Goal: Task Accomplishment & Management: Complete application form

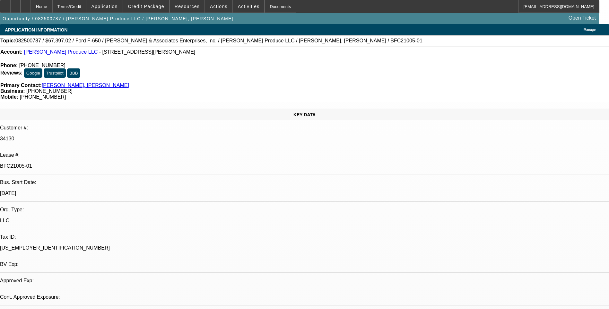
select select "0"
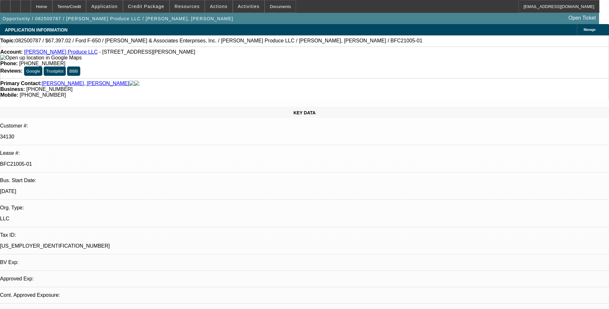
select select "0"
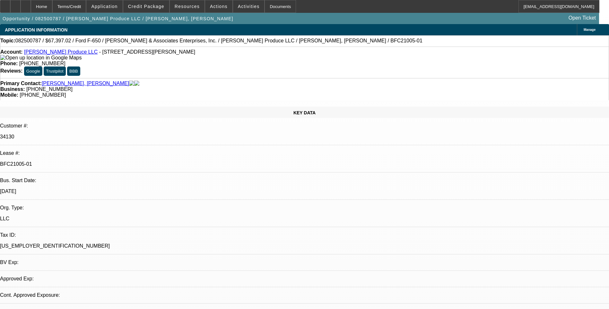
select select "0"
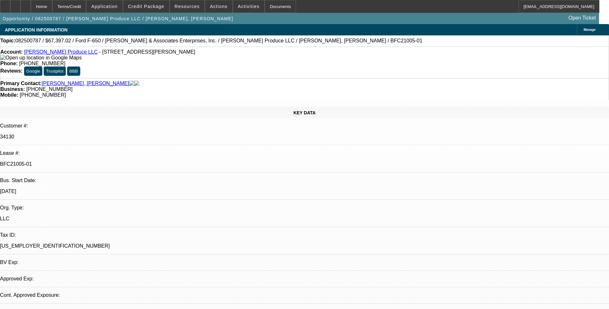
select select "0"
select select "1"
select select "6"
select select "1"
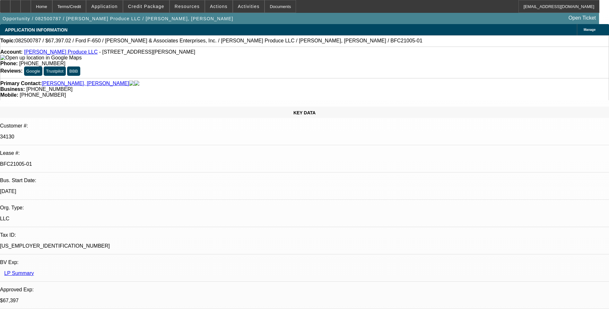
select select "1"
select select "6"
select select "1"
select select "6"
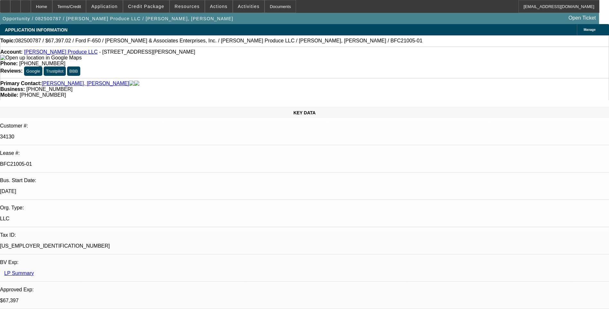
select select "1"
select select "6"
click at [86, 5] on div "Terms/Credit" at bounding box center [69, 6] width 34 height 13
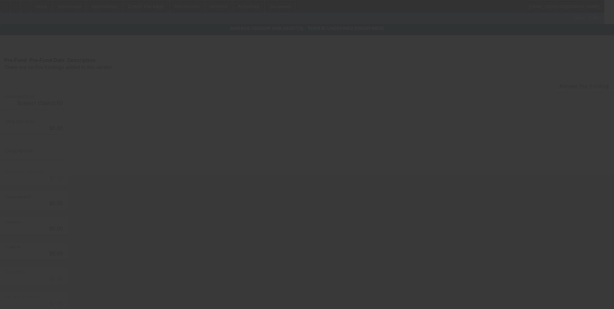
type input "$77,500.00"
type input "$4,207.34"
type input "TT&L"
type input "$81,707.34"
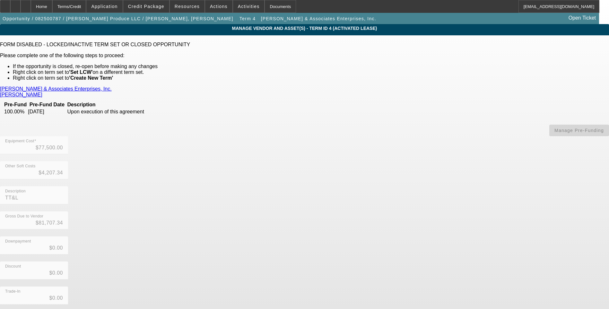
click at [112, 88] on link "Davis & Associates Enterprises, Inc." at bounding box center [56, 89] width 112 height 6
click at [52, 12] on div "Home" at bounding box center [42, 6] width 22 height 13
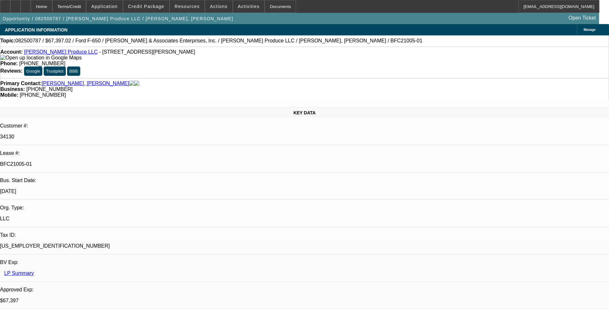
select select "0"
select select "6"
select select "0"
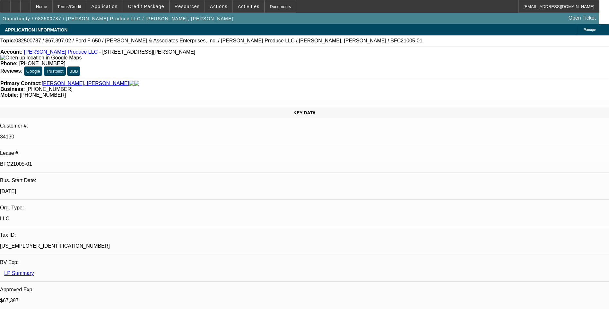
select select "0"
select select "6"
select select "0"
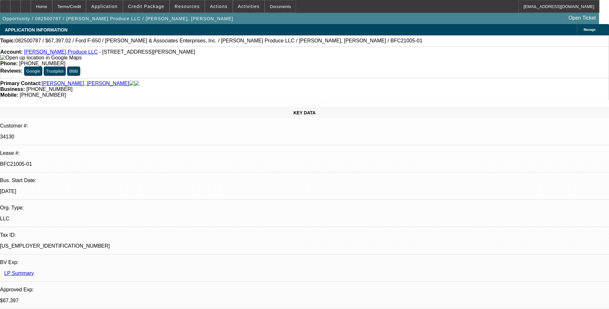
select select "0"
select select "6"
select select "0"
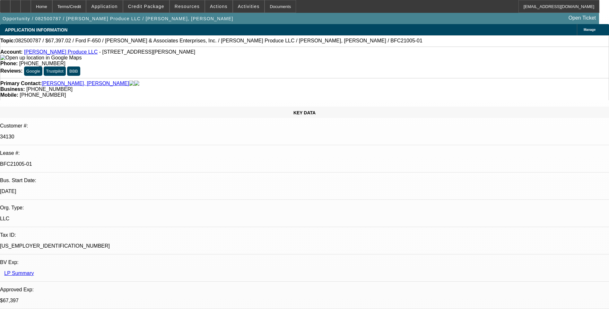
select select "6"
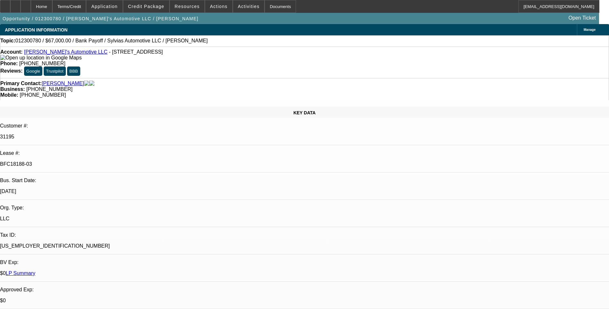
select select "0"
select select "2"
select select "0.1"
select select "0"
select select "2"
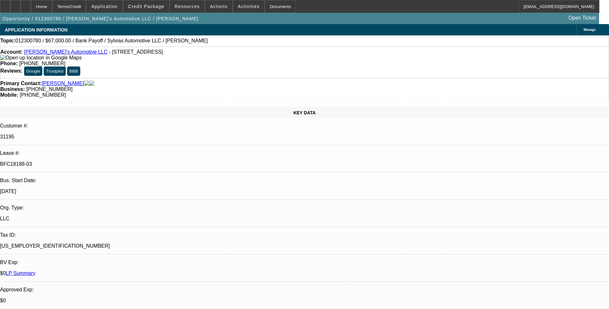
select select "0.1"
select select "0"
select select "2"
select select "0.1"
select select "1"
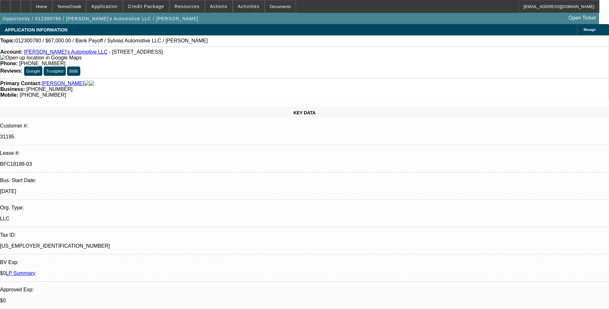
select select "2"
select select "4"
select select "1"
select select "2"
select select "4"
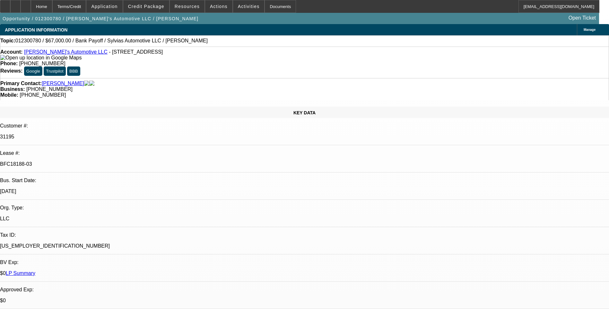
select select "1"
select select "2"
select select "4"
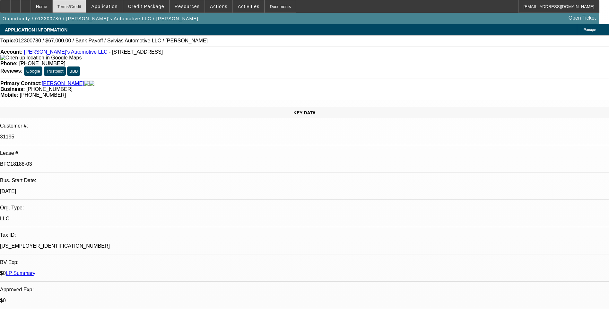
click at [86, 7] on div "Terms/Credit" at bounding box center [69, 6] width 34 height 13
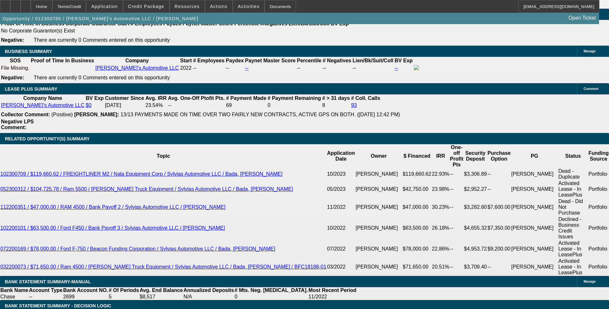
scroll to position [1155, 0]
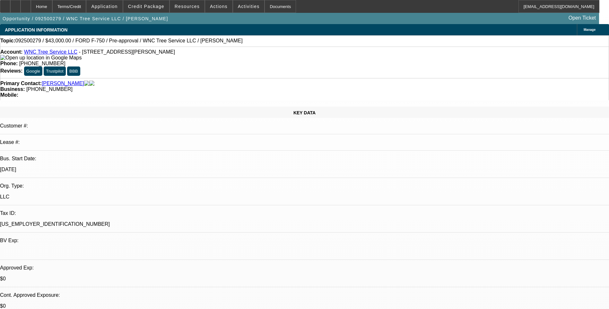
select select "0"
select select "2"
select select "0"
select select "0.1"
select select "2"
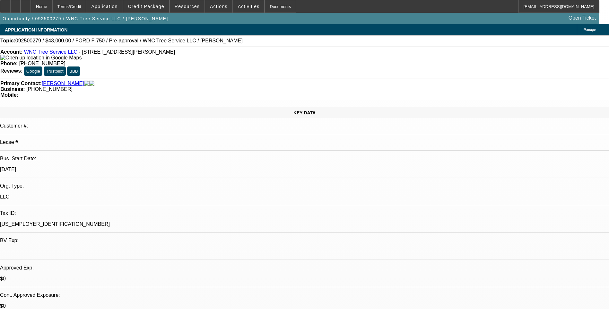
select select "0"
select select "0.1"
select select "2"
select select "0"
select select "1"
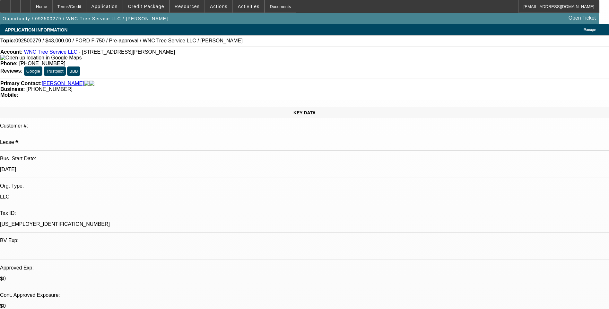
select select "2"
select select "6"
select select "1"
select select "2"
select select "6"
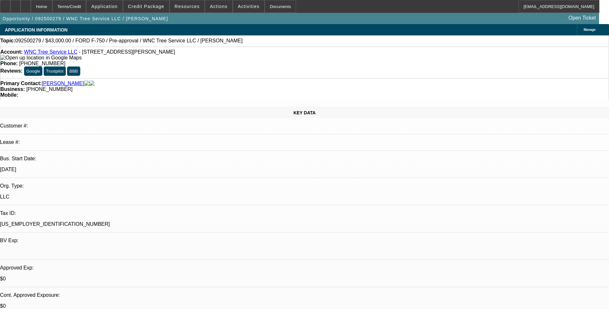
select select "1"
select select "2"
select select "6"
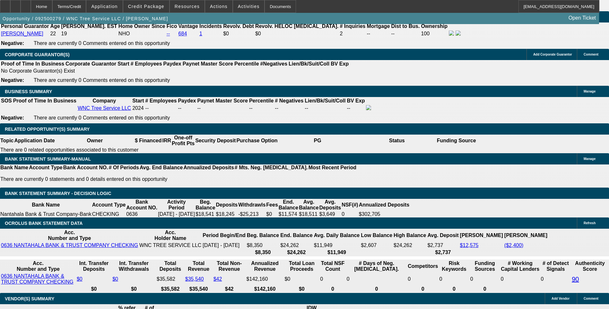
scroll to position [995, 0]
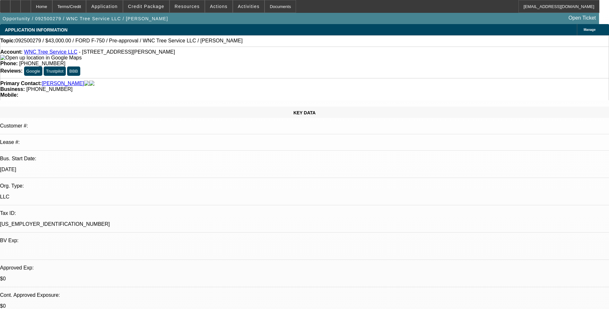
scroll to position [0, 155]
drag, startPoint x: 412, startPoint y: 123, endPoint x: 607, endPoint y: 132, distance: 195.1
copy div "https://www.facebook.com/marketplace/item/1390105168989667/?mibextid=wwXIfr&rdi…"
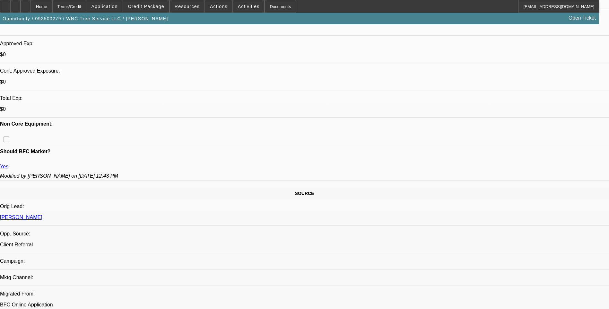
scroll to position [225, 0]
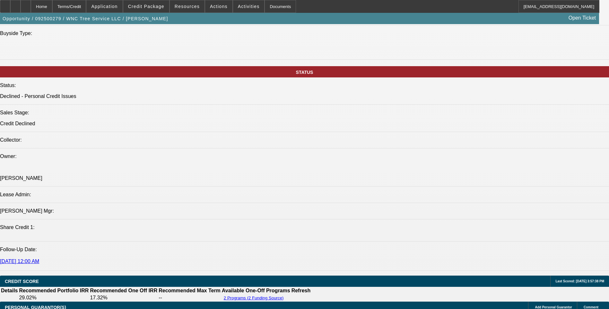
scroll to position [674, 0]
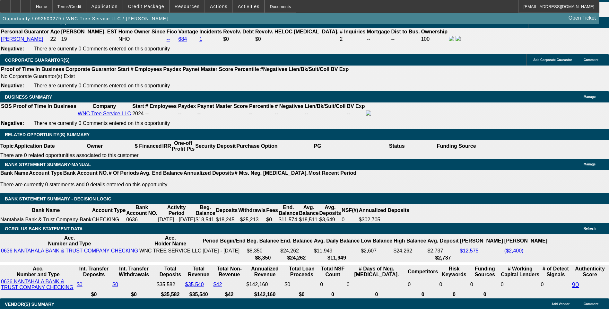
scroll to position [963, 0]
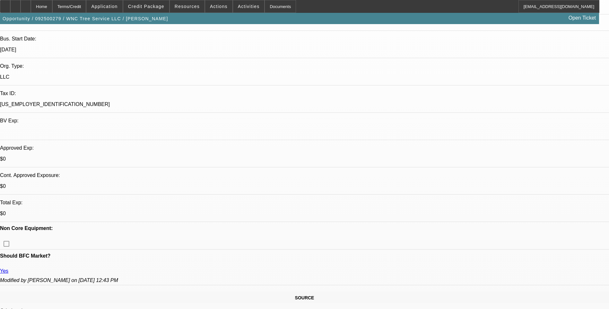
scroll to position [0, 0]
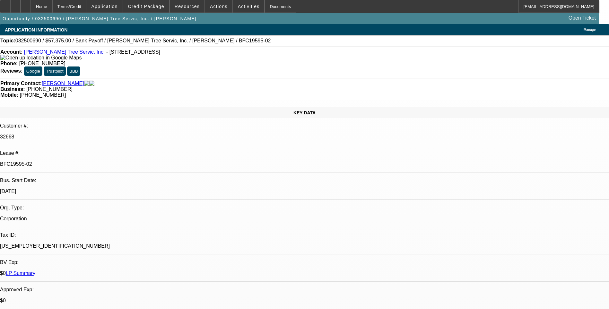
select select "0.1"
select select "0"
select select "0.1"
select select "0"
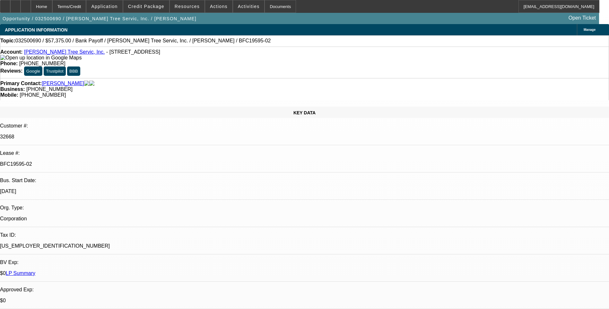
select select "0"
select select "0.1"
select select "0"
select select "0.1"
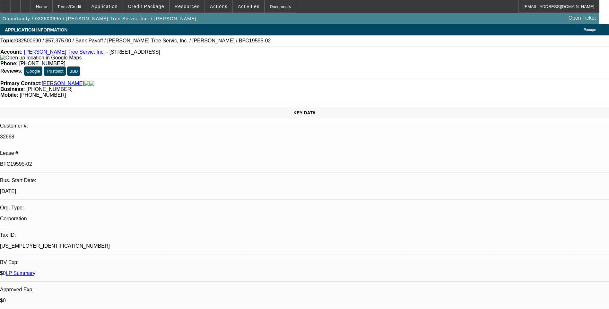
select select "0"
select select "1"
select select "3"
select select "6"
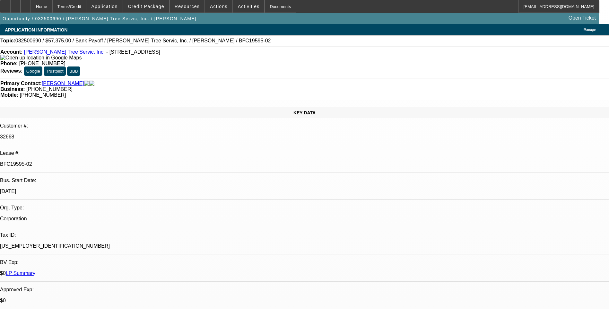
select select "1"
select select "3"
select select "6"
select select "1"
select select "3"
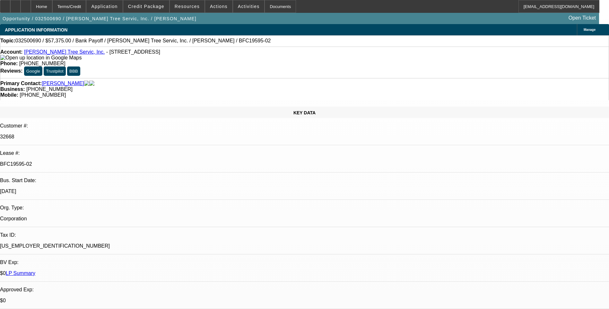
select select "6"
select select "1"
select select "3"
select select "6"
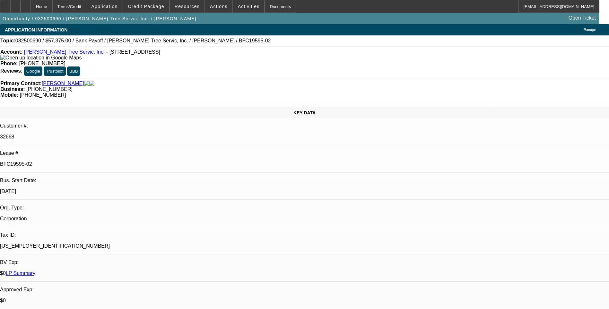
scroll to position [52, 0]
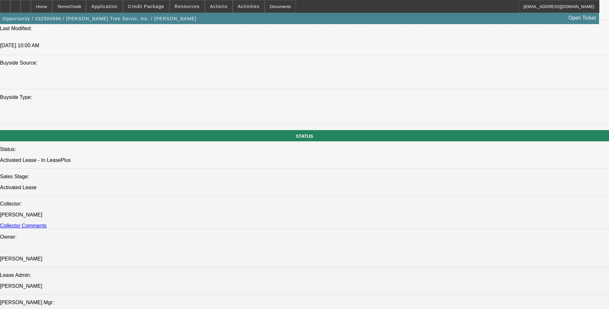
scroll to position [706, 0]
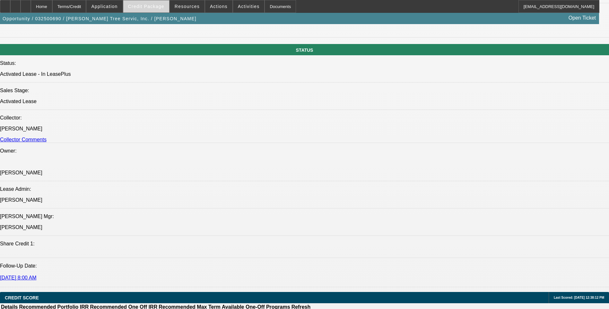
click at [149, 10] on span at bounding box center [146, 6] width 46 height 15
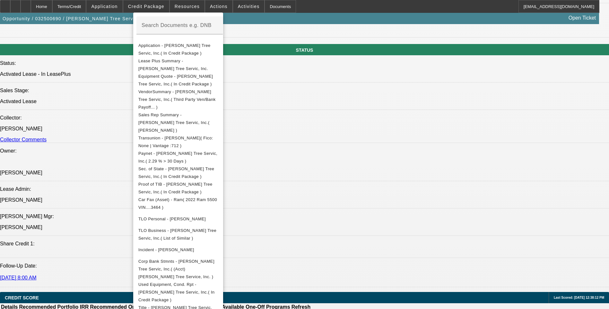
scroll to position [674, 0]
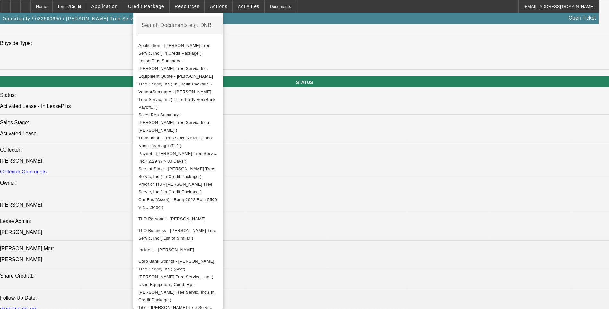
click at [482, 257] on div at bounding box center [304, 154] width 609 height 309
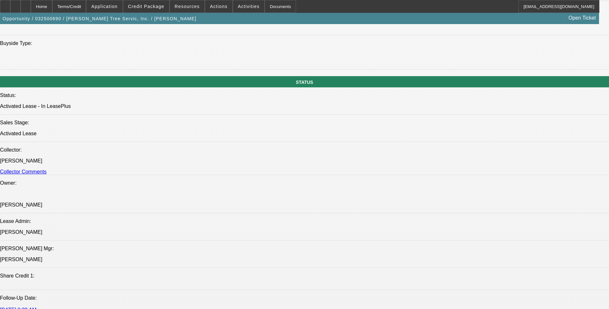
scroll to position [482, 0]
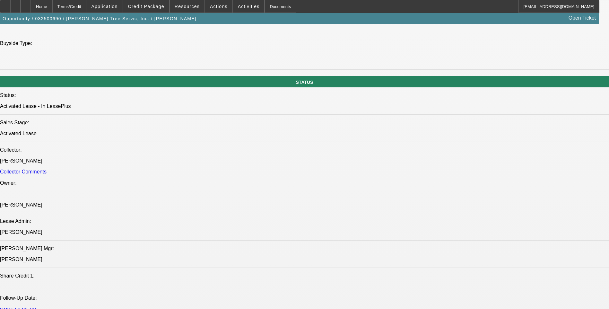
scroll to position [931, 0]
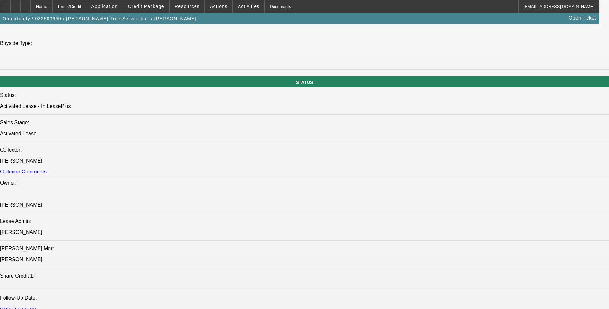
scroll to position [1316, 0]
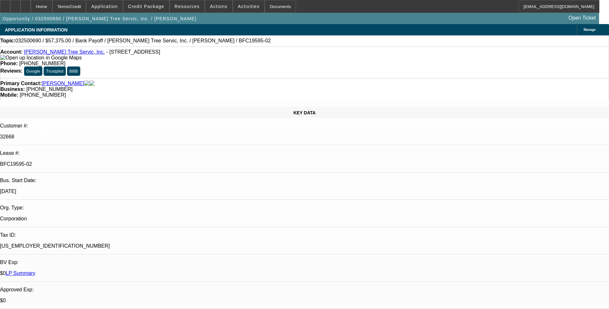
scroll to position [1284, 0]
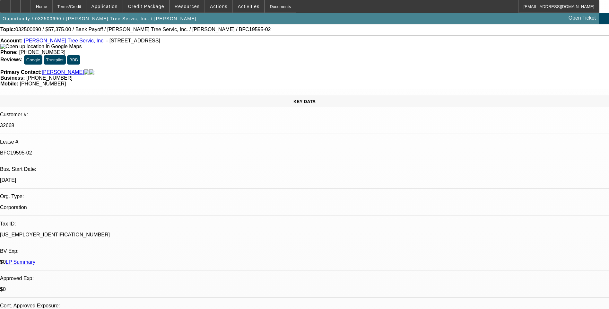
scroll to position [0, 0]
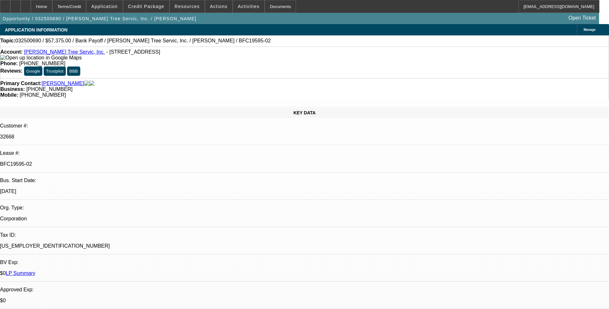
select select "0.1"
select select "0"
select select "0.1"
select select "0"
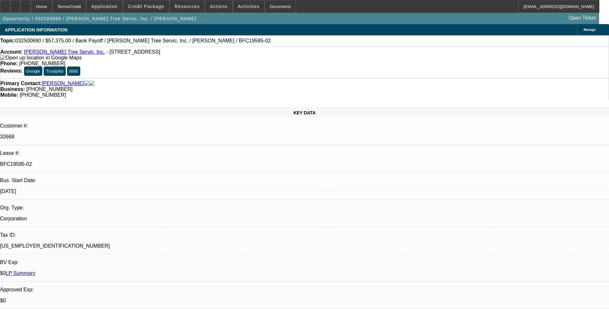
select select "0"
select select "0.1"
select select "0"
select select "0.1"
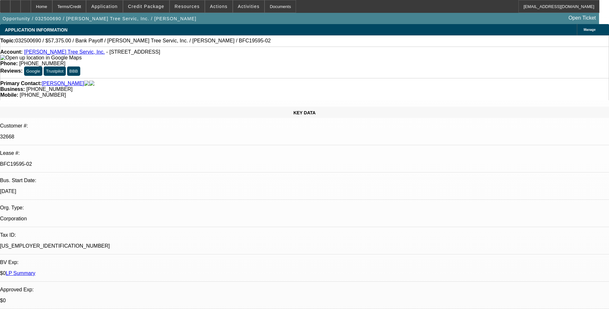
select select "0"
select select "1"
select select "3"
select select "6"
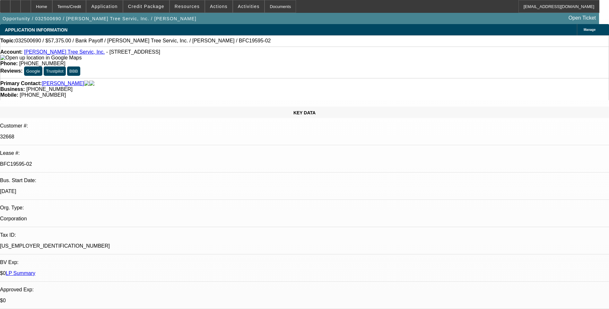
select select "1"
select select "3"
select select "6"
select select "1"
select select "3"
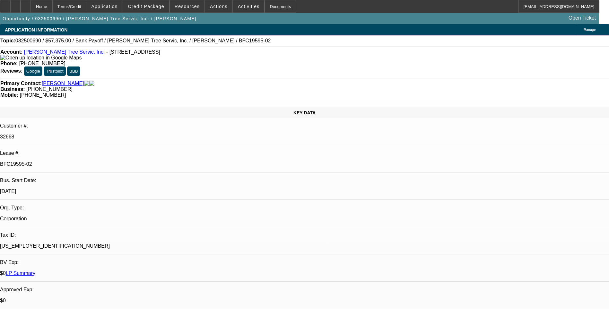
select select "6"
select select "1"
select select "3"
select select "6"
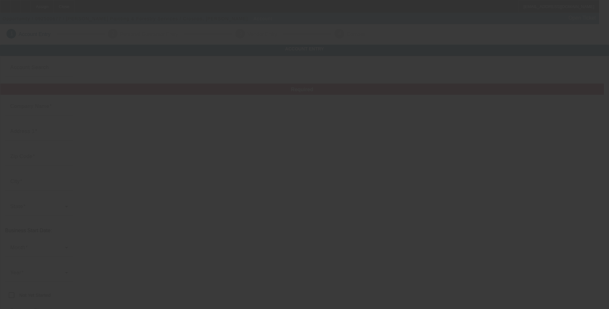
type input "[PERSON_NAME] Painting & Forestry Services"
type input "[STREET_ADDRESS]"
type input "38340"
type input "Henderson"
type input "(901) 650-9527"
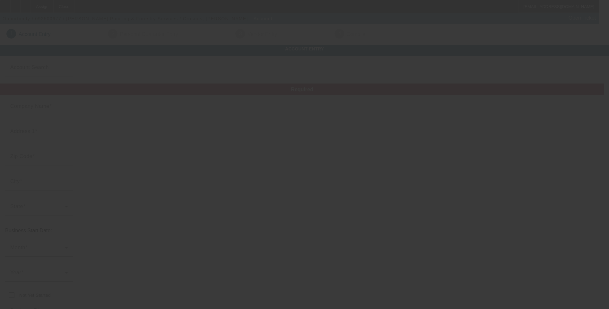
type input "https://www.crosnos.com/"
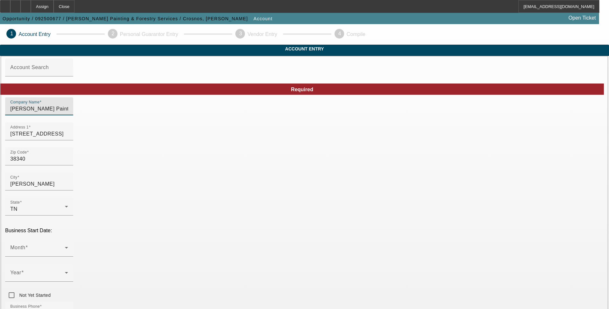
click at [68, 113] on input "Crosno's Painting & Forestry Services" at bounding box center [39, 109] width 58 height 8
click at [52, 109] on label "Company Name" at bounding box center [30, 106] width 41 height 6
click at [68, 113] on input "Company Name" at bounding box center [39, 109] width 58 height 8
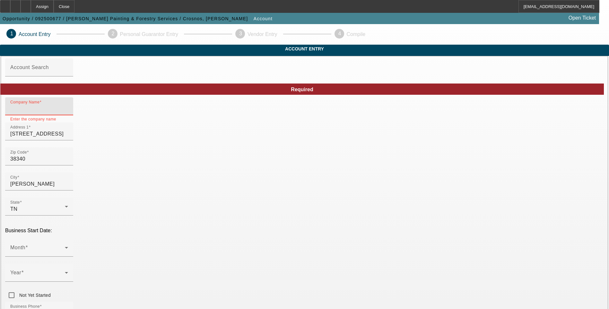
paste input "SC mobile mechanic services"
type input "SC mobile mechanic services"
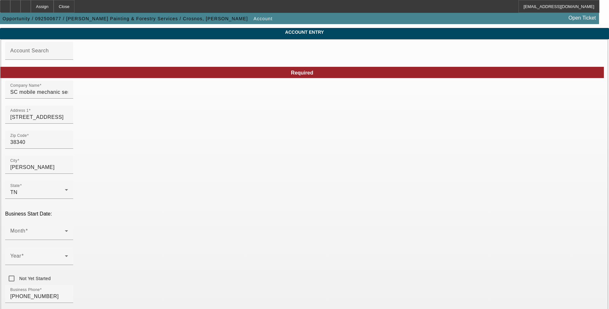
scroll to position [64, 0]
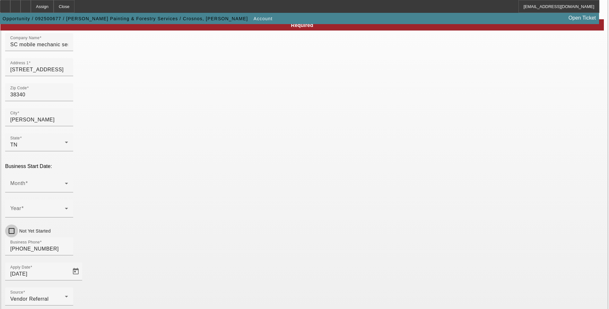
click at [18, 224] on input "Not Yet Started" at bounding box center [11, 230] width 13 height 13
checkbox input "true"
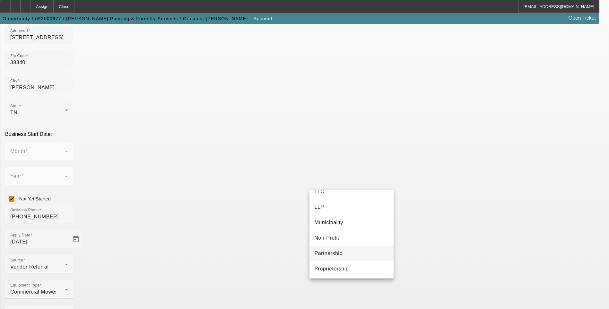
scroll to position [40, 0]
click at [344, 269] on span "Proprietorship" at bounding box center [332, 268] width 34 height 8
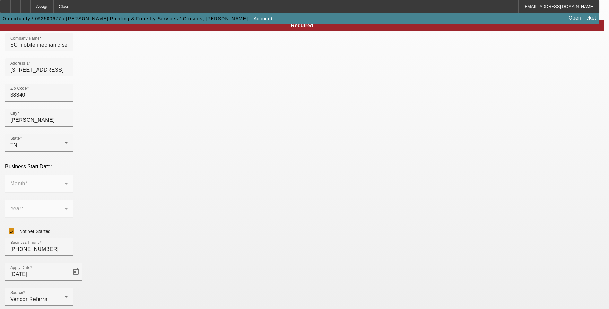
scroll to position [64, 0]
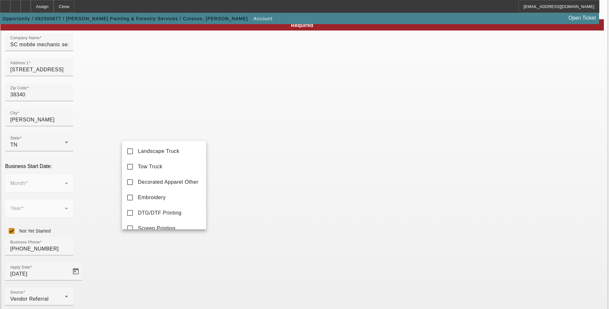
scroll to position [106, 0]
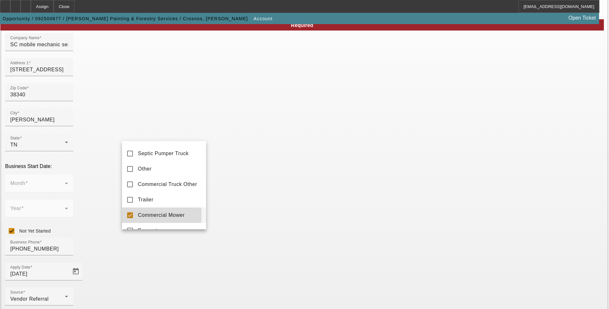
click at [126, 222] on mat-option "Commercial Mower" at bounding box center [164, 214] width 84 height 15
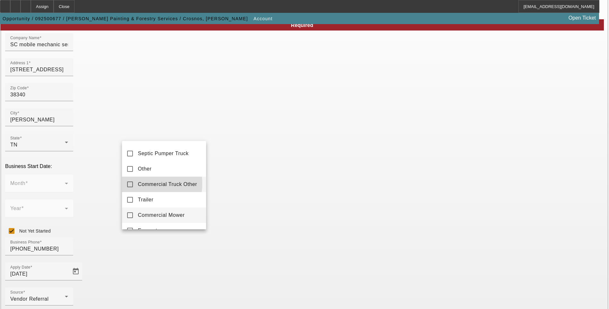
drag, startPoint x: 131, startPoint y: 187, endPoint x: 134, endPoint y: 188, distance: 3.8
click at [131, 187] on mat-pseudo-checkbox at bounding box center [130, 184] width 6 height 6
click at [241, 253] on div at bounding box center [304, 154] width 609 height 309
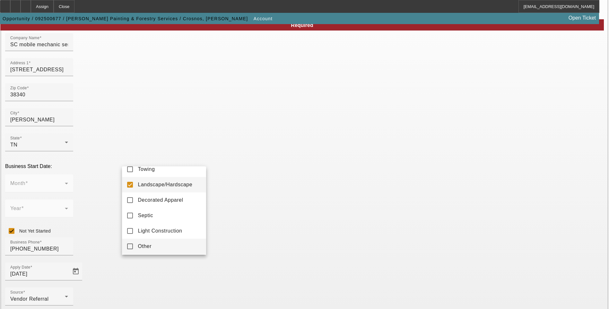
scroll to position [9, 0]
click at [133, 243] on mat-pseudo-checkbox at bounding box center [130, 244] width 6 height 6
click at [130, 183] on mat-pseudo-checkbox at bounding box center [130, 183] width 6 height 6
click at [228, 245] on div at bounding box center [304, 154] width 609 height 309
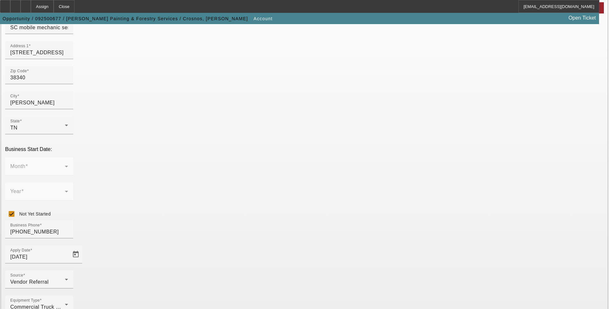
scroll to position [96, 0]
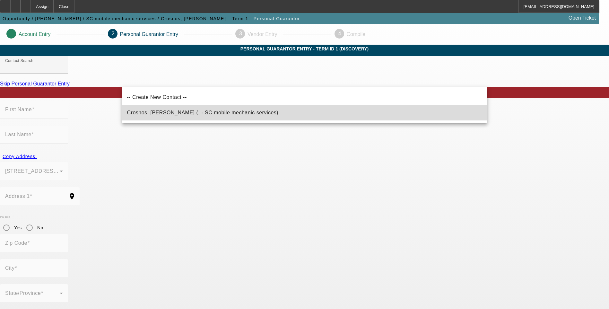
click at [170, 114] on span "Crosnos, Scott (, - SC mobile mechanic services)" at bounding box center [203, 112] width 152 height 5
type input "Crosnos, Scott (, - SC mobile mechanic services)"
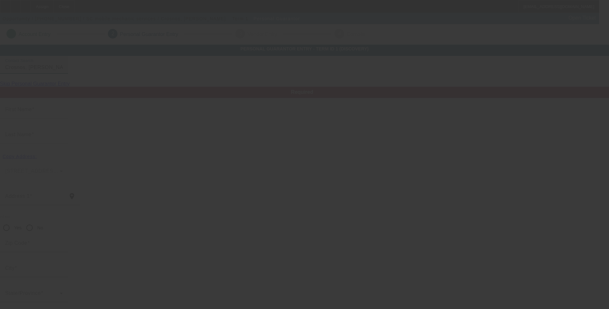
type input "Scott"
type input "Crosnos"
radio input "true"
type input "(901) 650-9527"
type input "crosnos@yahoo.com"
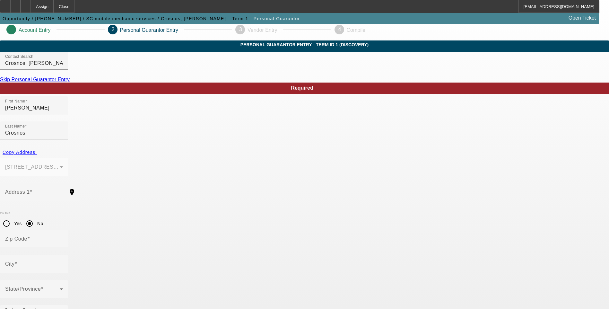
scroll to position [5, 0]
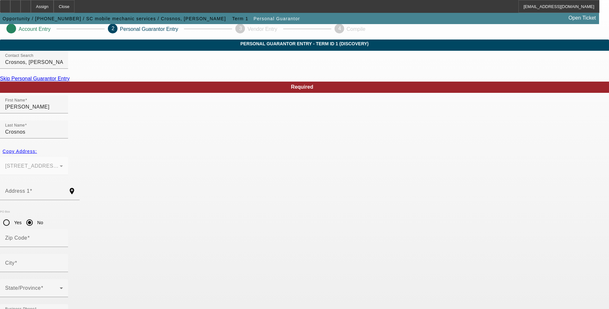
click at [63, 111] on input "Scott" at bounding box center [34, 107] width 58 height 8
type input "Scotty"
type input "Crosno"
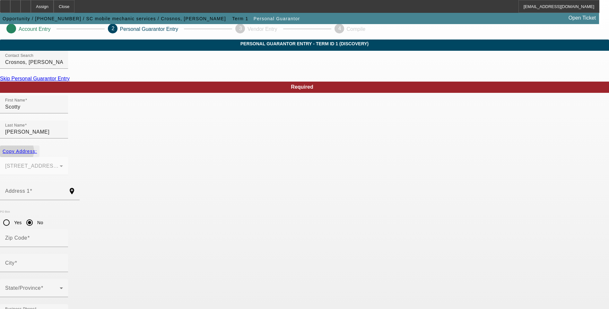
click at [37, 149] on span "Copy Address:" at bounding box center [20, 151] width 34 height 5
type input "6785 Pine Top Rd"
radio input "false"
type input "38340"
type input "Henderson"
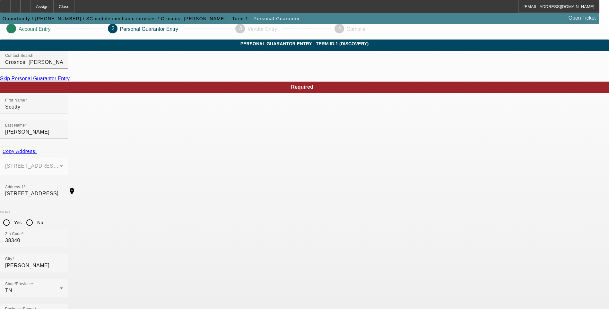
type input "408-27-8462"
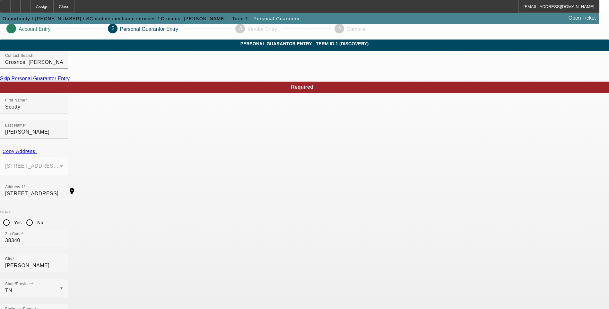
type input "(901) 650-9527"
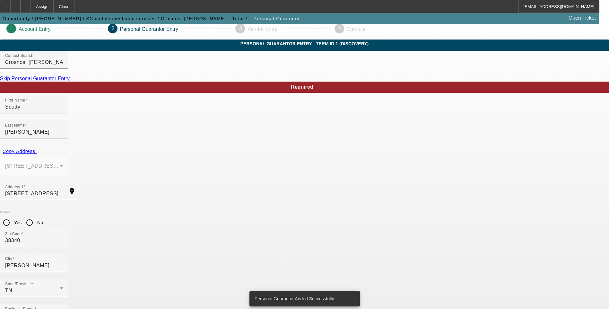
scroll to position [0, 0]
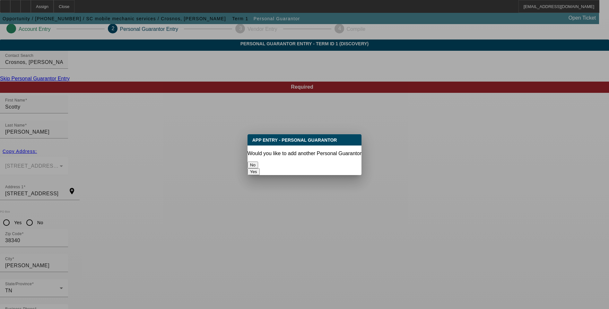
click at [258, 162] on button "No" at bounding box center [253, 164] width 11 height 7
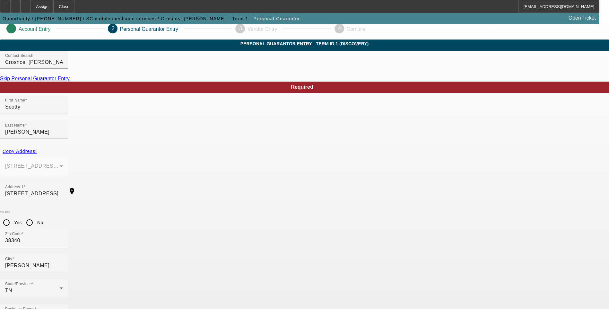
scroll to position [5, 0]
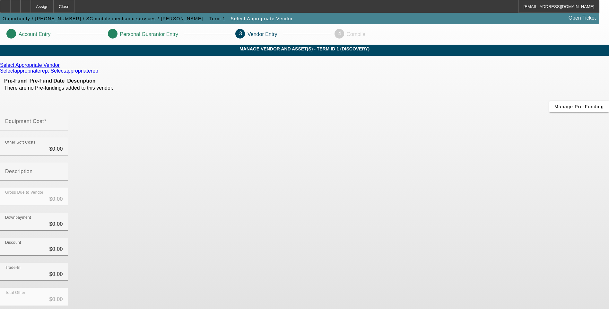
click at [61, 68] on icon at bounding box center [61, 64] width 0 height 5
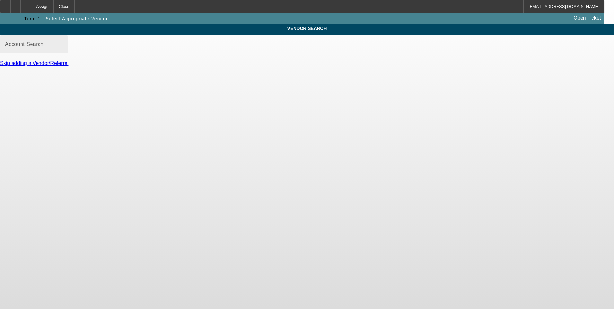
click at [44, 47] on mat-label "Account Search" at bounding box center [24, 43] width 39 height 5
click at [63, 51] on input "Account Search" at bounding box center [34, 47] width 58 height 8
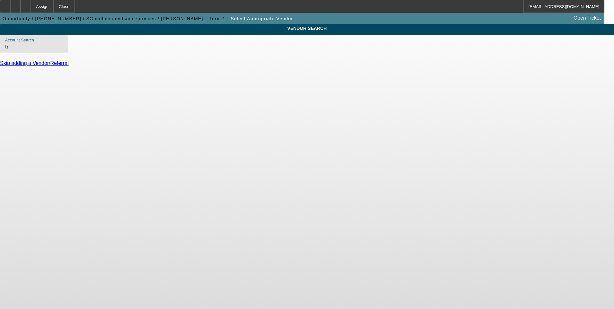
type input "t"
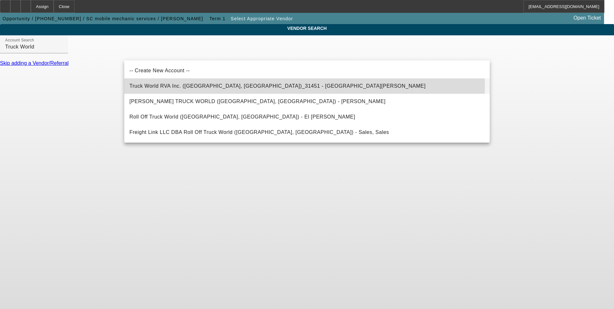
click at [215, 85] on span "Truck World RVA Inc. (Oilville, VA)_31451 - Sandbek, Taylor" at bounding box center [277, 85] width 296 height 5
type input "Truck World RVA Inc. (Oilville, VA)_31451 - Sandbek, Taylor"
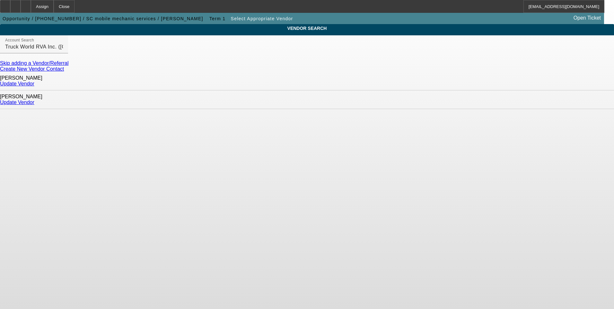
click at [34, 100] on link "Update Vendor" at bounding box center [17, 102] width 34 height 5
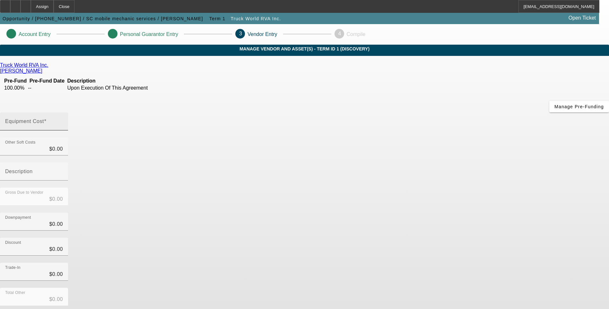
click at [63, 120] on input "Equipment Cost" at bounding box center [34, 124] width 58 height 8
type input "1"
type input "$1.00"
type input "11"
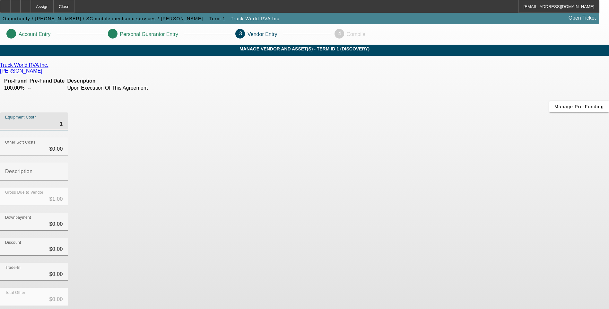
type input "$11.00"
type input "118"
type input "$118.00"
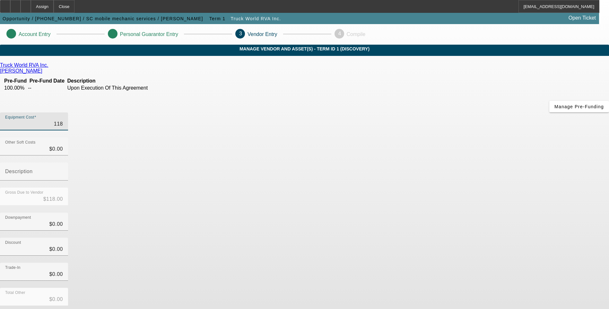
type input "1180"
type input "$1,180.00"
type input "11800"
type input "$11,800.00"
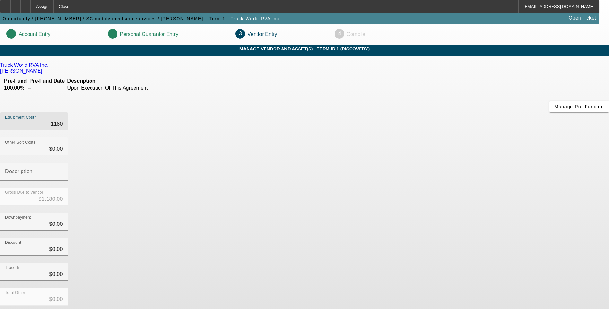
type input "$11,800.00"
type input "118000"
type input "$118,000.00"
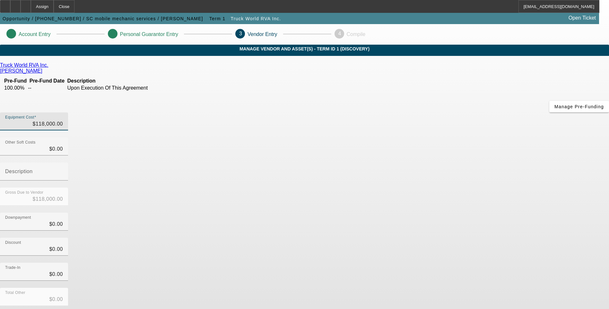
click at [447, 213] on div "Downpayment $0.00" at bounding box center [304, 225] width 609 height 25
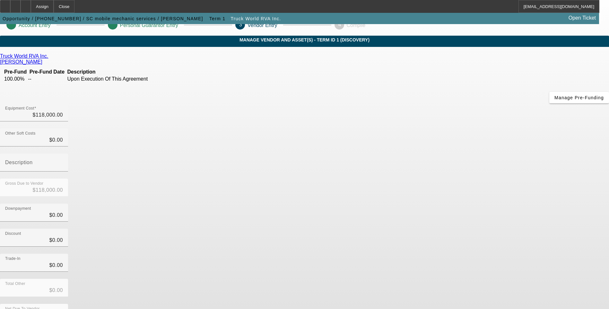
scroll to position [16, 0]
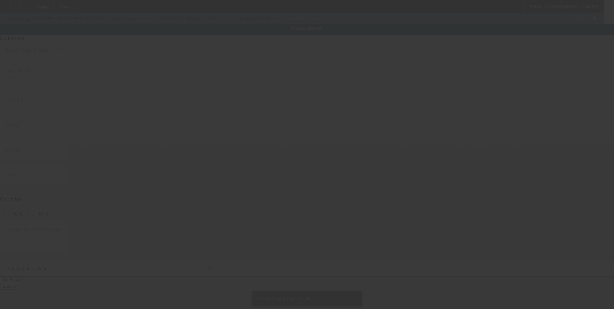
type input "6785 Pine Top Rd"
type input "Henderson"
type input "38340"
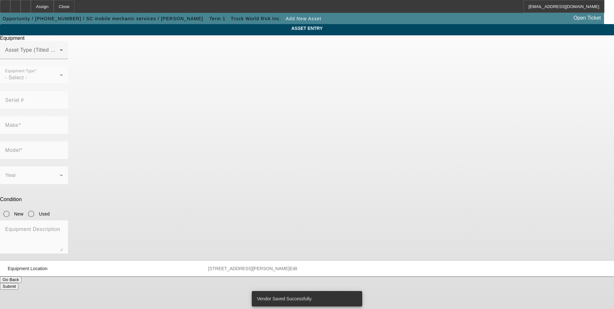
click at [60, 57] on span at bounding box center [32, 53] width 55 height 8
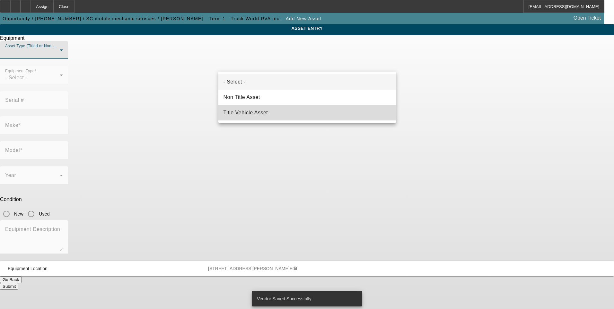
click at [258, 114] on span "Title Vehicle Asset" at bounding box center [245, 113] width 45 height 8
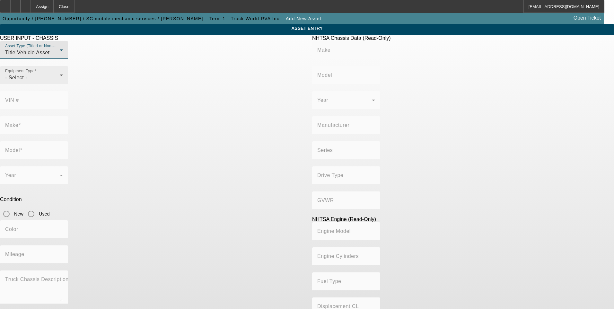
click at [60, 82] on div "- Select -" at bounding box center [32, 78] width 55 height 8
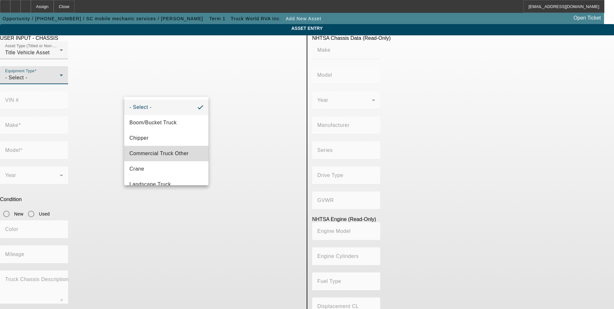
click at [178, 152] on span "Commercial Truck Other" at bounding box center [158, 154] width 59 height 8
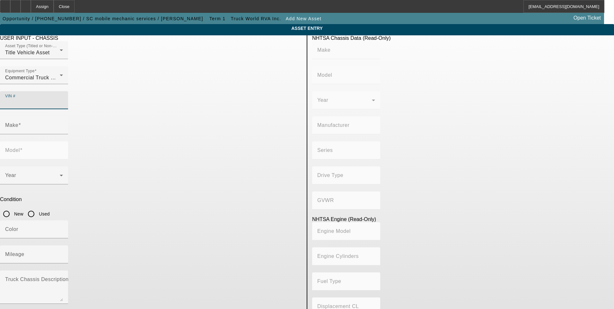
click at [63, 99] on input "VIN #" at bounding box center [34, 103] width 58 height 8
paste input "1FD0W5HT5NEC28138"
type input "1FD0W5HT5NEC28138"
type input "FORD"
type input "F-550"
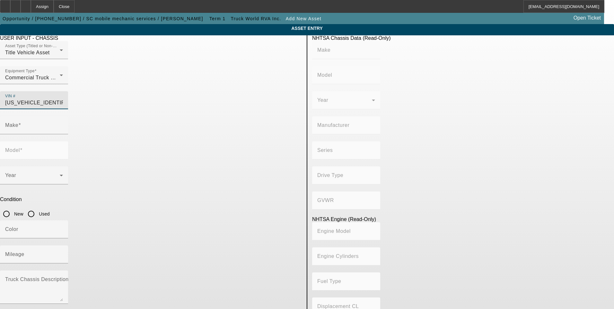
type input "FORD MOTOR COMPANY"
type input "F-Series Super Duty - Dual Rear Wheel"
type input "4WD/4-Wheel Drive/4x4"
type input "Class 5: 16,001 - 19,500 lb (7,258 - 8,845 kg)"
type input "8"
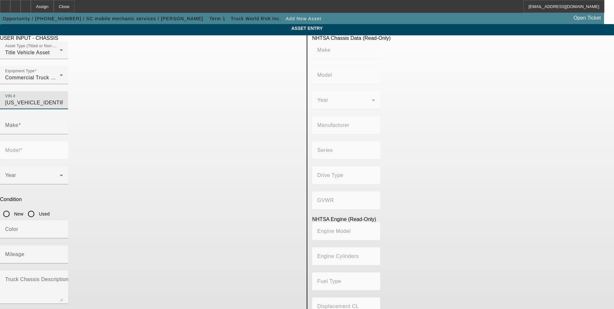
type input "Diesel"
type input "408.85908543470"
type input "6.7"
type input "FORD"
type input "F-550"
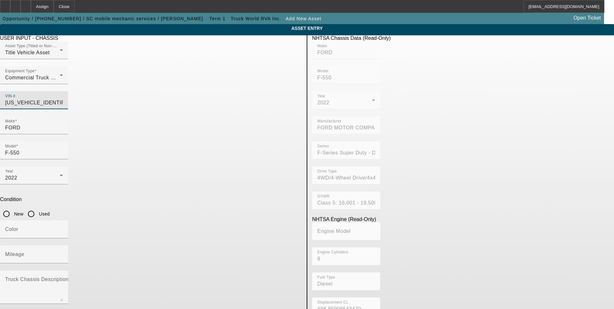
type input "1FD0W5HT5NEC28138"
click at [38, 207] on input "Used" at bounding box center [31, 213] width 13 height 13
radio input "true"
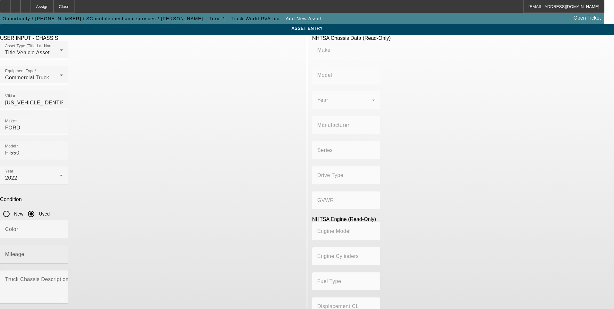
type input "FORD"
type input "F-550"
type input "FORD MOTOR COMPANY"
type input "F-Series Super Duty - Dual Rear Wheel"
type input "4WD/4-Wheel Drive/4x4"
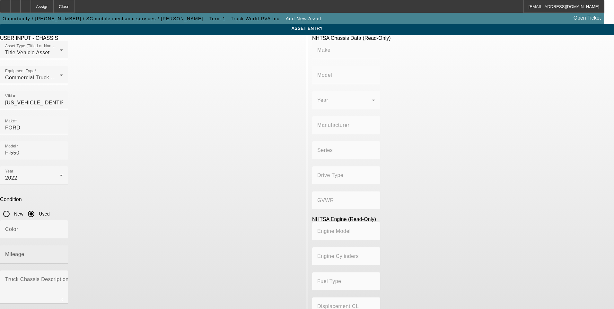
type input "Class 5: 16,001 - 19,500 lb (7,258 - 8,845 kg)"
type input "8"
type input "Diesel"
type input "408.85908543470"
type input "6.7"
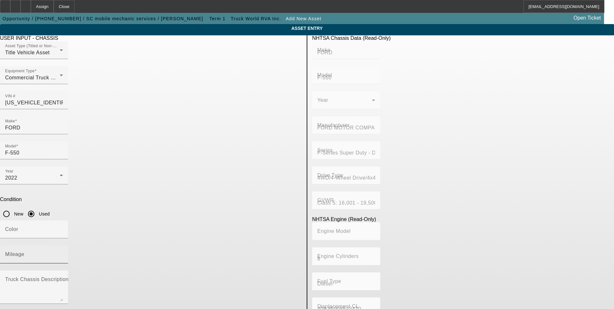
click at [63, 253] on input "Mileage" at bounding box center [34, 257] width 58 height 8
type input "31816"
click at [18, 152] on app-asset-collateral-manage "ASSET ENTRY USER INPUT - CHASSIS Asset Type (Titled or Non-Titled) Title Vehicl…" at bounding box center [307, 202] width 614 height 356
click at [12, 308] on span "button" at bounding box center [5, 314] width 13 height 13
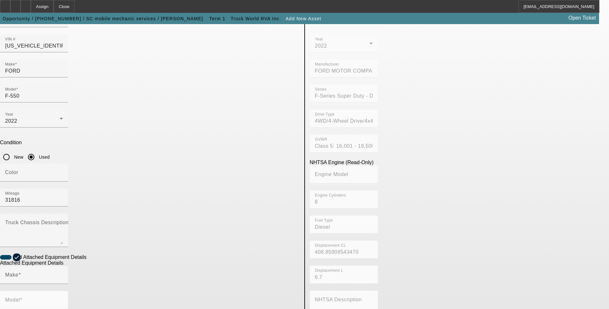
scroll to position [64, 0]
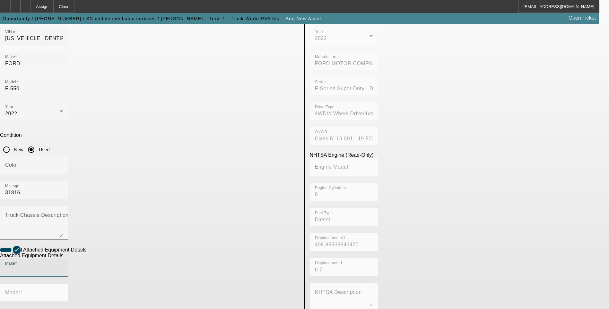
click at [63, 266] on input "Make" at bounding box center [34, 270] width 58 height 8
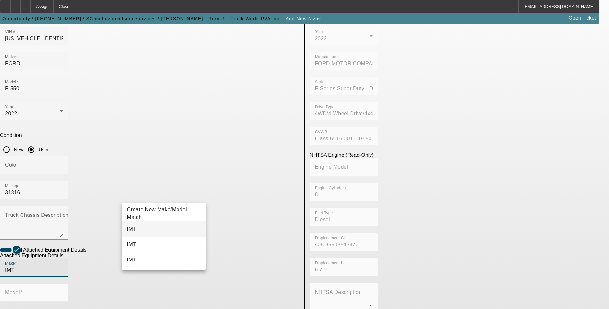
type input "IMT"
drag, startPoint x: 152, startPoint y: 228, endPoint x: 199, endPoint y: 206, distance: 51.8
click at [152, 228] on mat-option "IMT" at bounding box center [164, 228] width 84 height 15
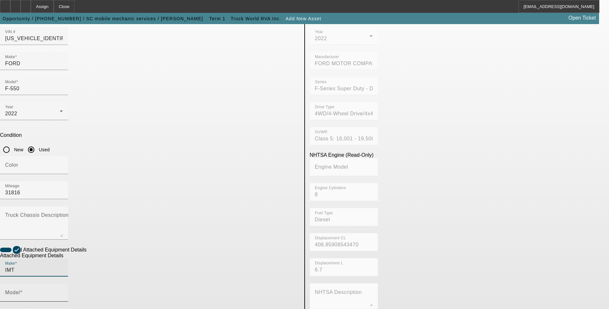
click at [20, 290] on mat-label "Model" at bounding box center [12, 292] width 15 height 5
click at [63, 291] on input "Model" at bounding box center [34, 295] width 58 height 8
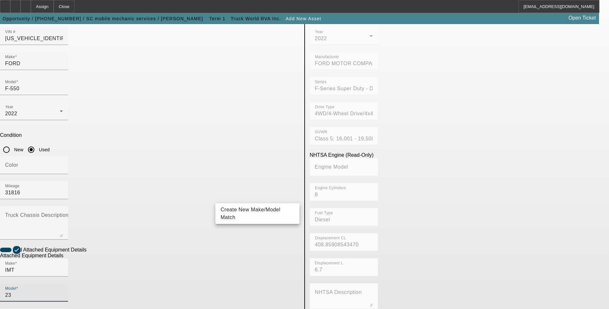
type input "2"
type input "320"
click at [240, 215] on span "Create New Make/Model Match" at bounding box center [251, 213] width 60 height 13
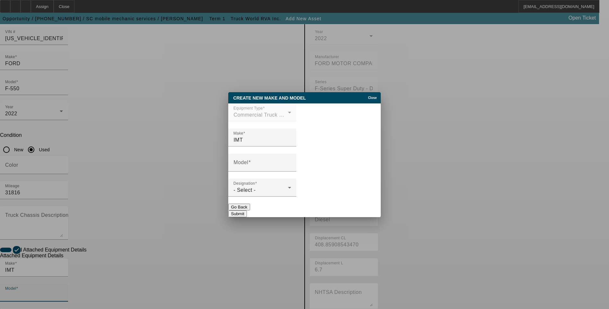
scroll to position [0, 0]
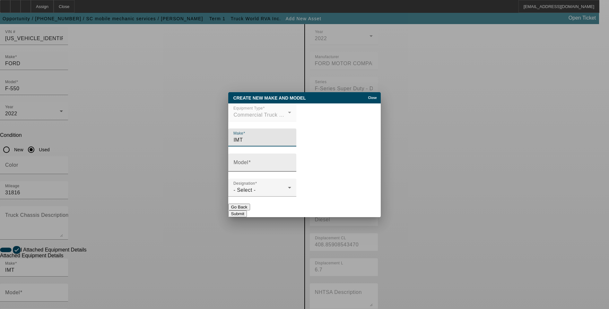
click at [285, 166] on input "Model" at bounding box center [262, 165] width 58 height 8
type input "3203I"
click at [247, 211] on button "Submit" at bounding box center [237, 213] width 18 height 7
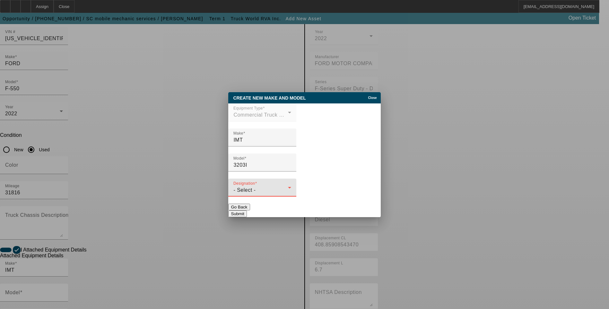
click at [288, 188] on div "- Select -" at bounding box center [260, 190] width 55 height 8
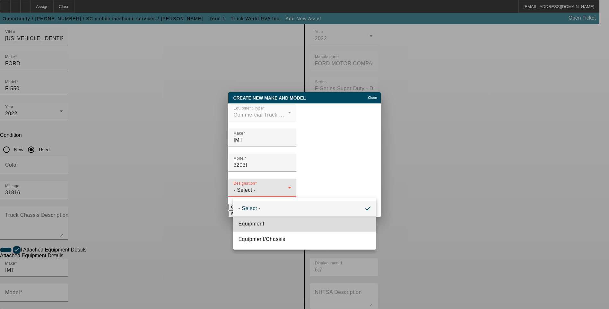
click at [282, 223] on mat-option "Equipment" at bounding box center [304, 223] width 143 height 15
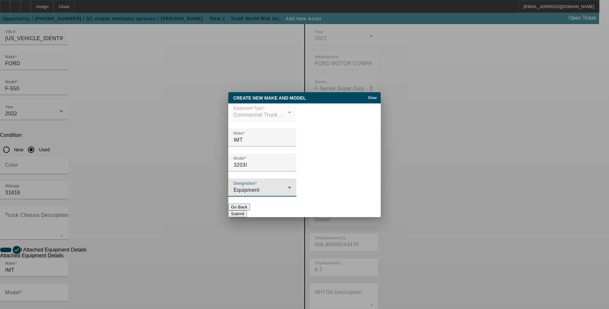
click at [247, 210] on button "Submit" at bounding box center [237, 213] width 18 height 7
type input "3203I"
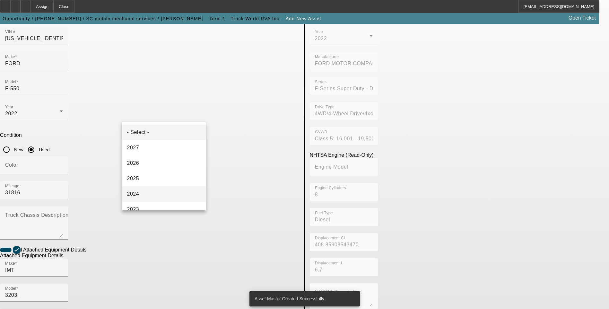
scroll to position [32, 0]
click at [150, 192] on mat-option "2022" at bounding box center [164, 192] width 84 height 15
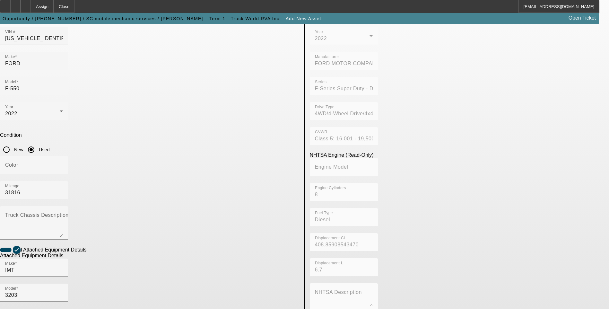
radio input "true"
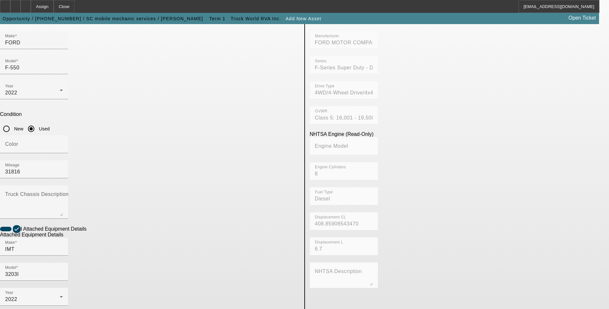
scroll to position [96, 0]
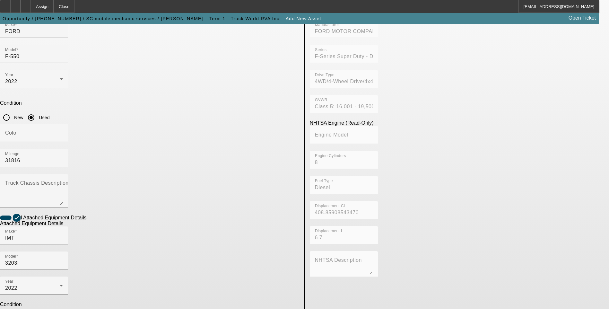
paste textarea "3200# maximum lifting capacity, and a two stage extension out to 14′ of total r…"
type textarea "3200 lb maximum lifting capacity, and a two stage extension out to 14′ of total…"
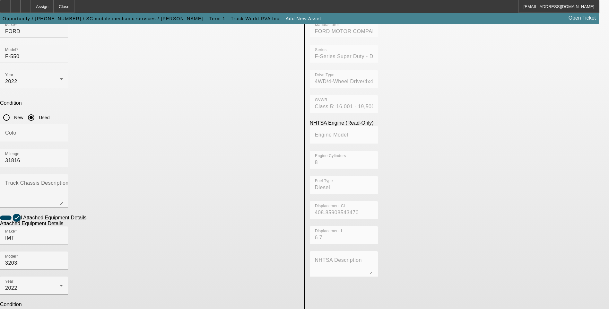
checkbox input "true"
click at [70, 196] on app-asset-collateral-manage "ASSET ENTRY USER INPUT - CHASSIS Asset Type (Titled or Non-Titled) Title Vehicl…" at bounding box center [304, 178] width 609 height 500
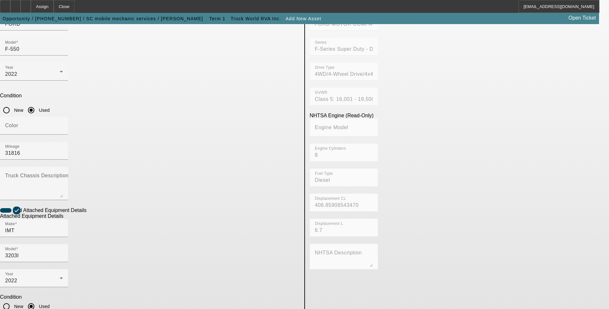
scroll to position [105, 0]
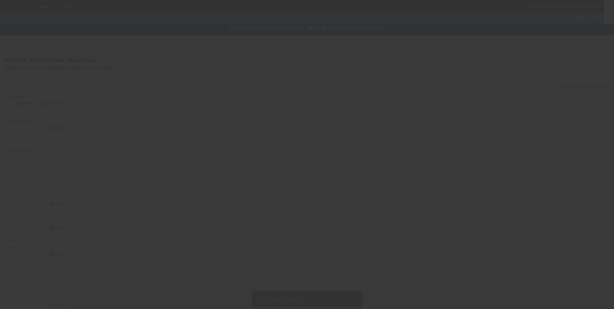
type input "$118,000.00"
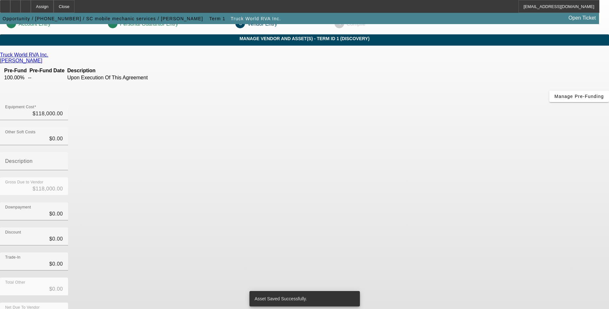
scroll to position [19, 0]
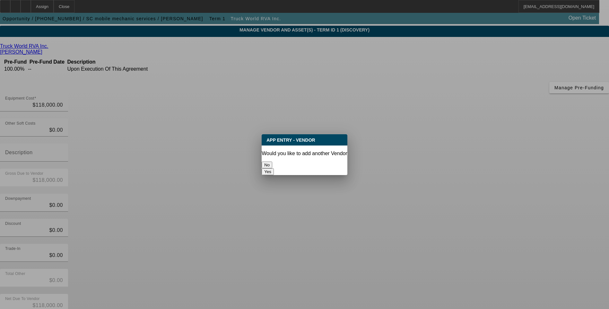
scroll to position [0, 0]
click at [371, 184] on div at bounding box center [304, 154] width 609 height 309
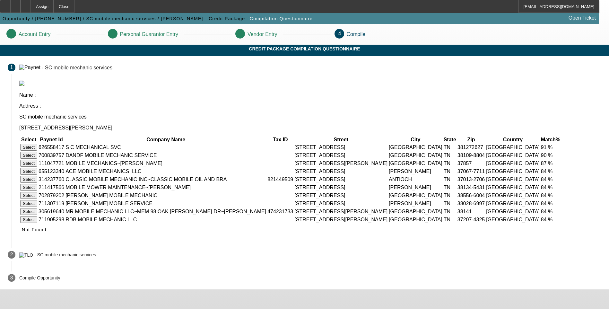
scroll to position [7, 0]
click at [22, 232] on icon at bounding box center [22, 229] width 0 height 5
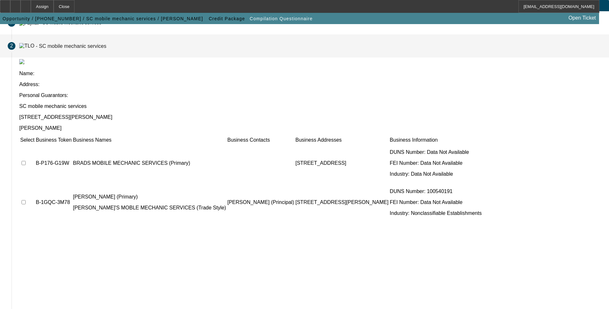
scroll to position [46, 0]
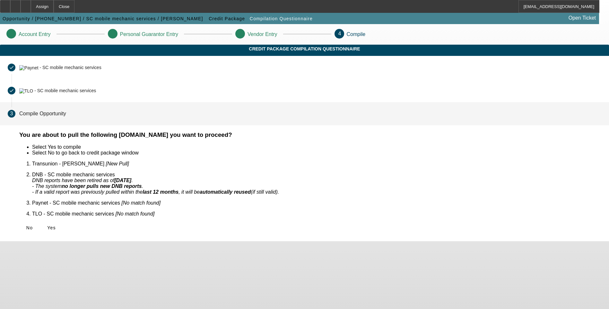
scroll to position [0, 0]
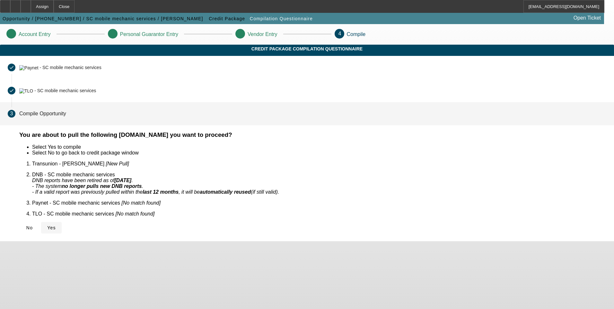
click at [56, 225] on span "Yes" at bounding box center [51, 227] width 9 height 5
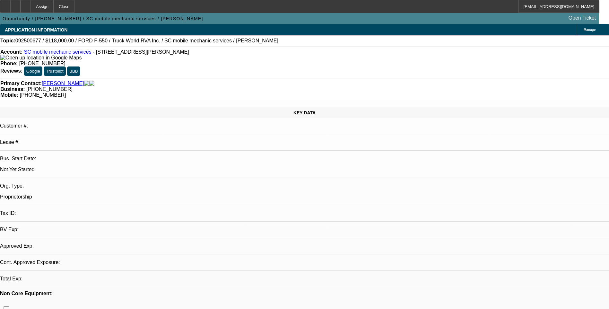
select select "0"
select select "2"
select select "0.1"
select select "1"
select select "2"
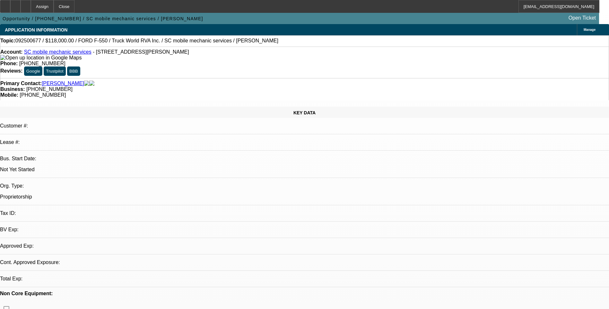
select select "4"
click at [31, 5] on div at bounding box center [26, 6] width 10 height 13
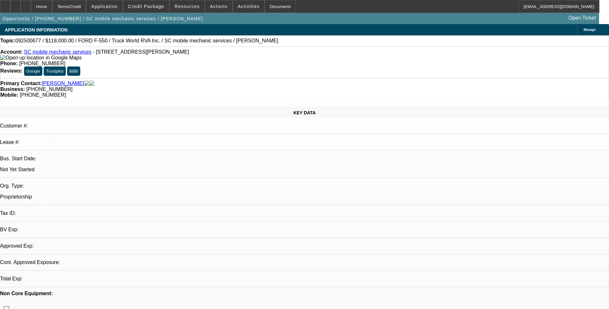
select select "0"
select select "2"
select select "0.1"
select select "4"
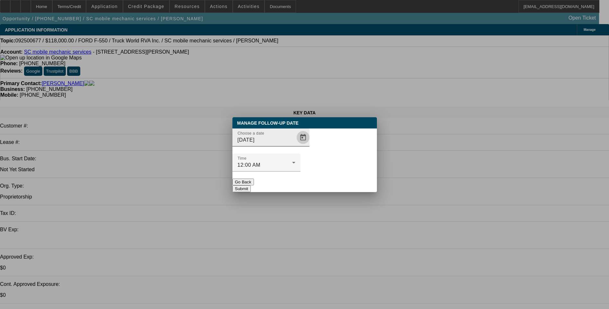
click at [295, 145] on span "Open calendar" at bounding box center [302, 137] width 15 height 15
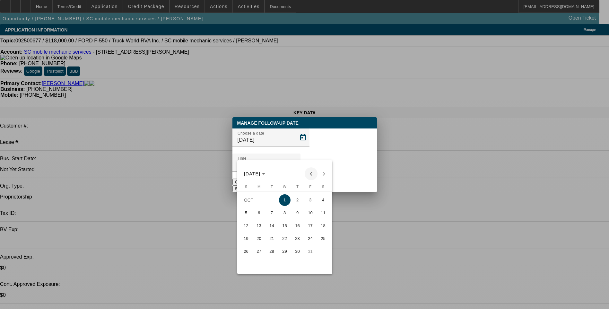
click at [309, 173] on span "Previous month" at bounding box center [311, 173] width 13 height 13
click at [273, 266] on span "30" at bounding box center [272, 264] width 12 height 12
type input "[DATE]"
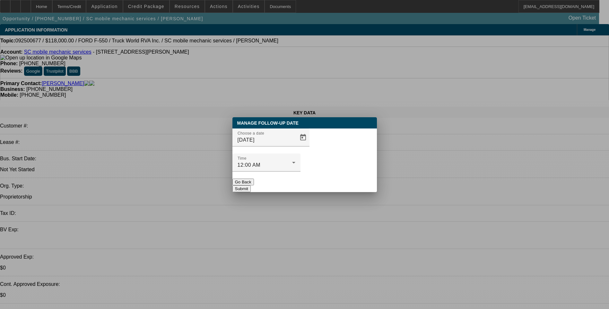
click at [251, 185] on button "Submit" at bounding box center [241, 188] width 18 height 7
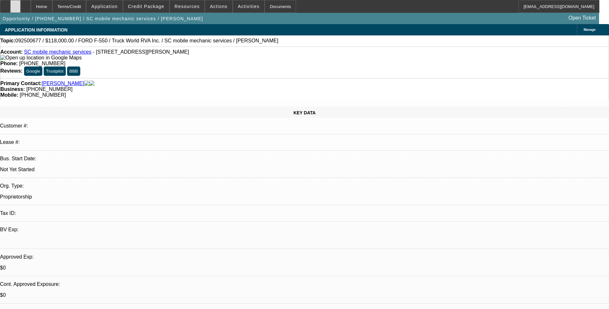
click at [15, 4] on icon at bounding box center [15, 4] width 0 height 0
click at [31, 3] on div at bounding box center [26, 6] width 10 height 13
select select "0"
select select "2"
select select "0.1"
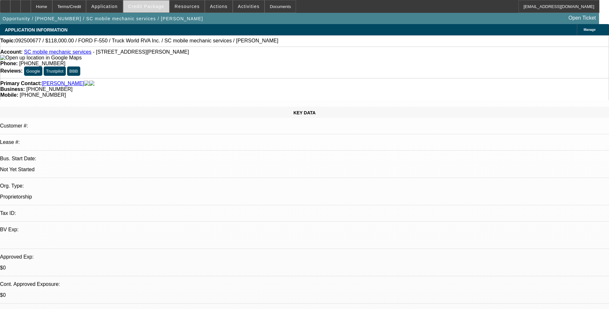
select select "1"
select select "2"
select select "4"
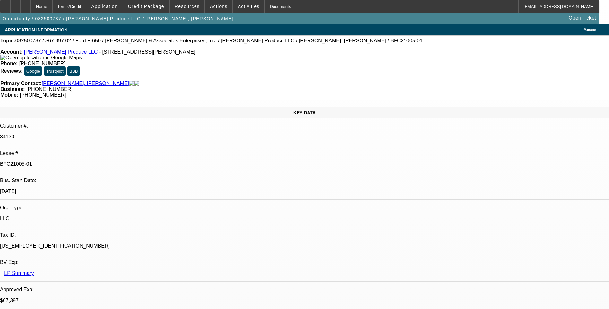
select select "0"
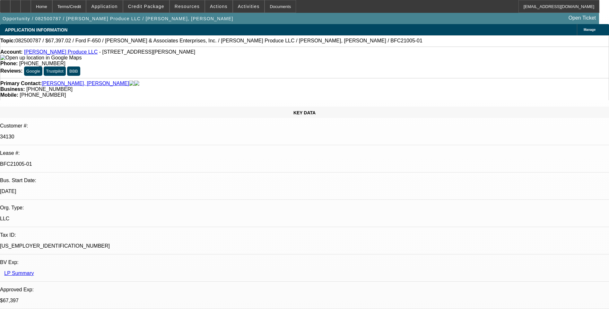
select select "0"
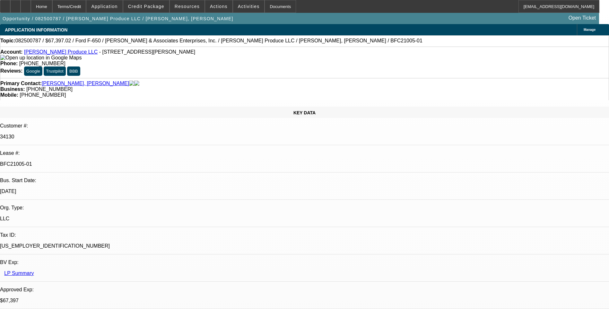
select select "0"
select select "1"
select select "6"
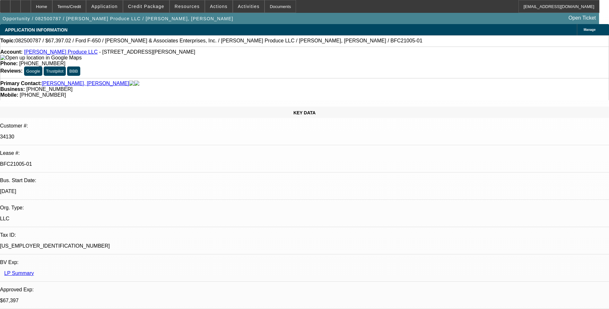
select select "1"
select select "6"
select select "1"
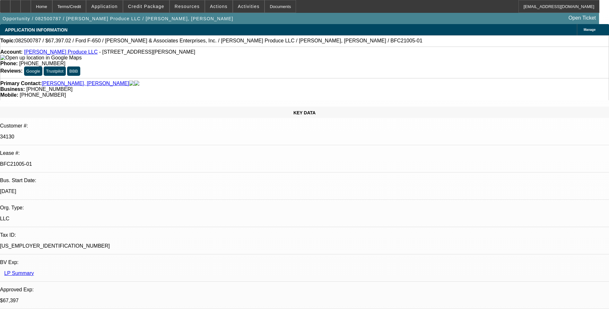
select select "6"
select select "1"
select select "6"
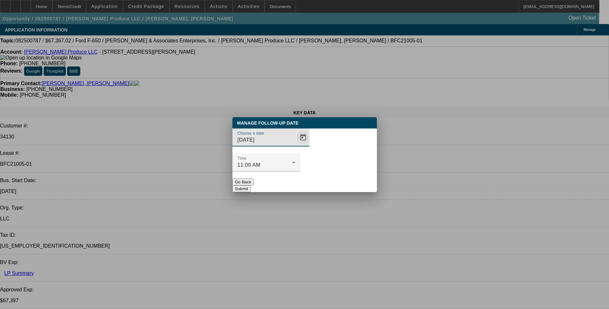
click at [295, 145] on span "Open calendar" at bounding box center [302, 137] width 15 height 15
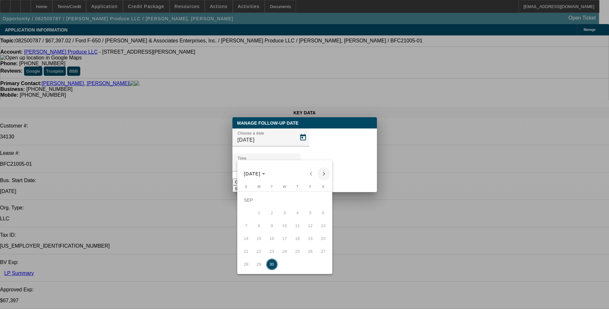
click at [325, 173] on span "Next month" at bounding box center [324, 173] width 13 height 13
click at [263, 214] on span "6" at bounding box center [259, 213] width 12 height 12
type input "[DATE]"
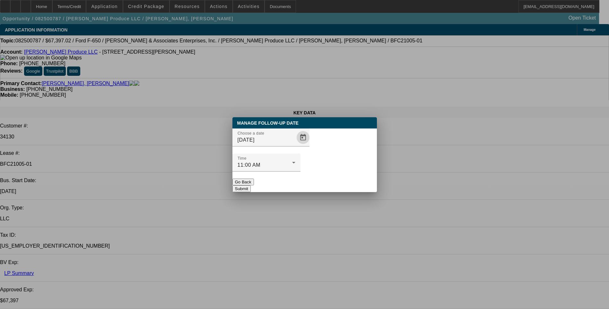
click at [251, 185] on button "Submit" at bounding box center [241, 188] width 18 height 7
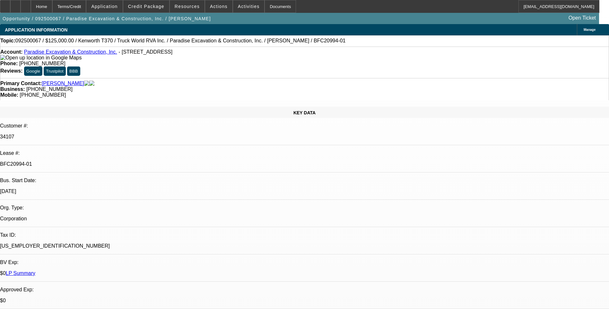
select select "0"
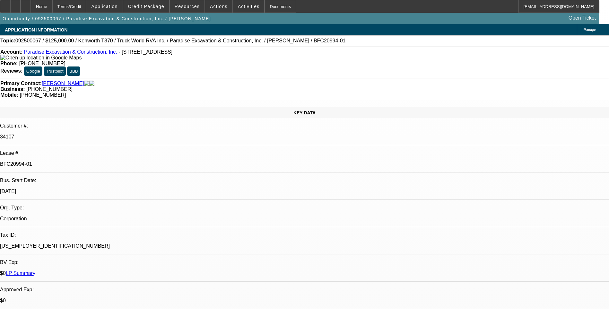
select select "0"
select select "1"
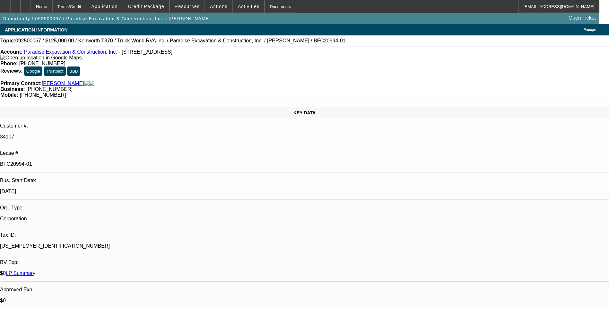
select select "1"
select select "6"
select select "1"
select select "6"
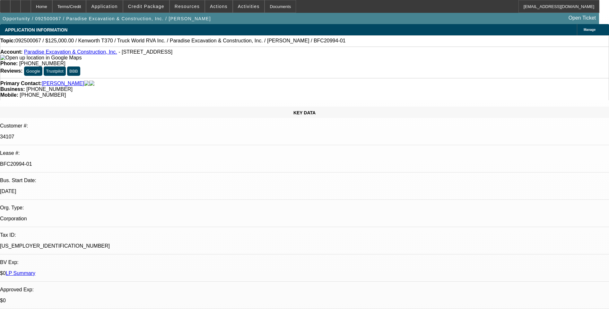
select select "1"
select select "6"
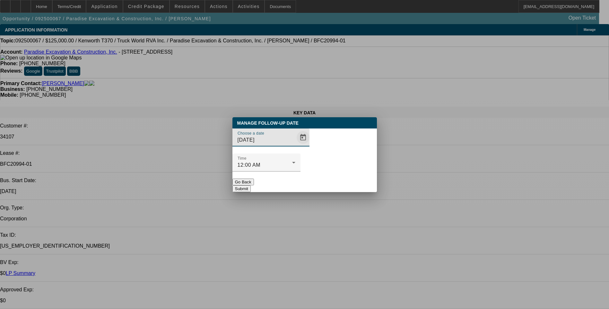
click at [295, 145] on span "Open calendar" at bounding box center [302, 137] width 15 height 15
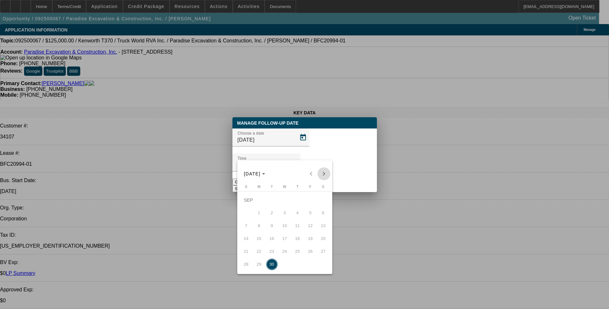
click at [324, 174] on span "Next month" at bounding box center [324, 173] width 13 height 13
click at [259, 214] on span "6" at bounding box center [259, 213] width 12 height 12
type input "[DATE]"
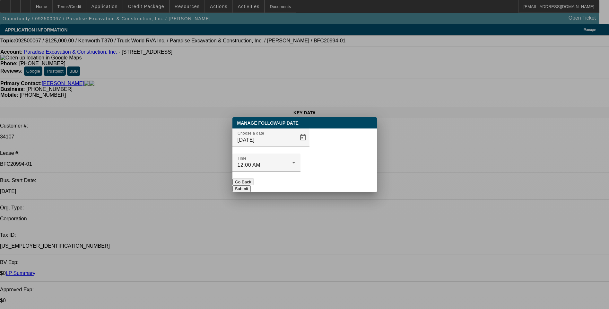
click at [251, 185] on button "Submit" at bounding box center [241, 188] width 18 height 7
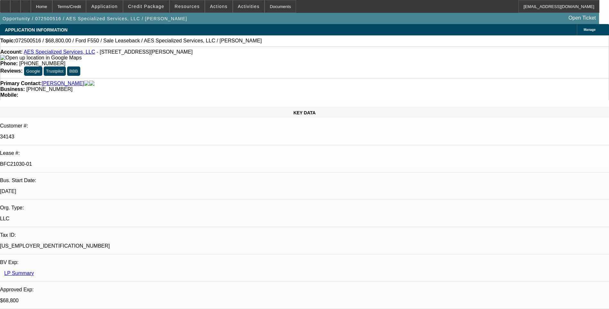
select select "0"
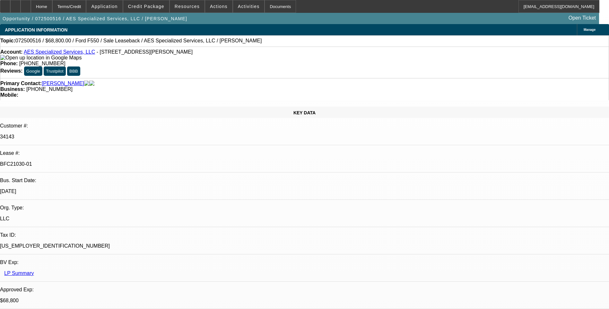
select select "0"
select select "0.2"
select select "0"
select select "0.1"
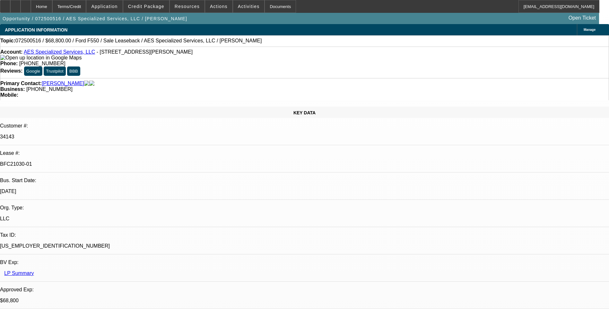
select select "0"
select select "1"
select select "6"
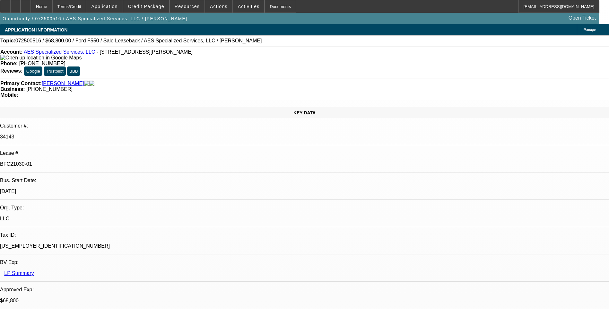
select select "1"
select select "6"
select select "1"
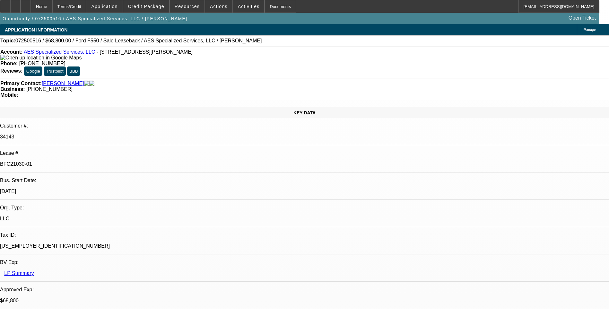
select select "6"
select select "1"
select select "6"
